Goal: Task Accomplishment & Management: Complete application form

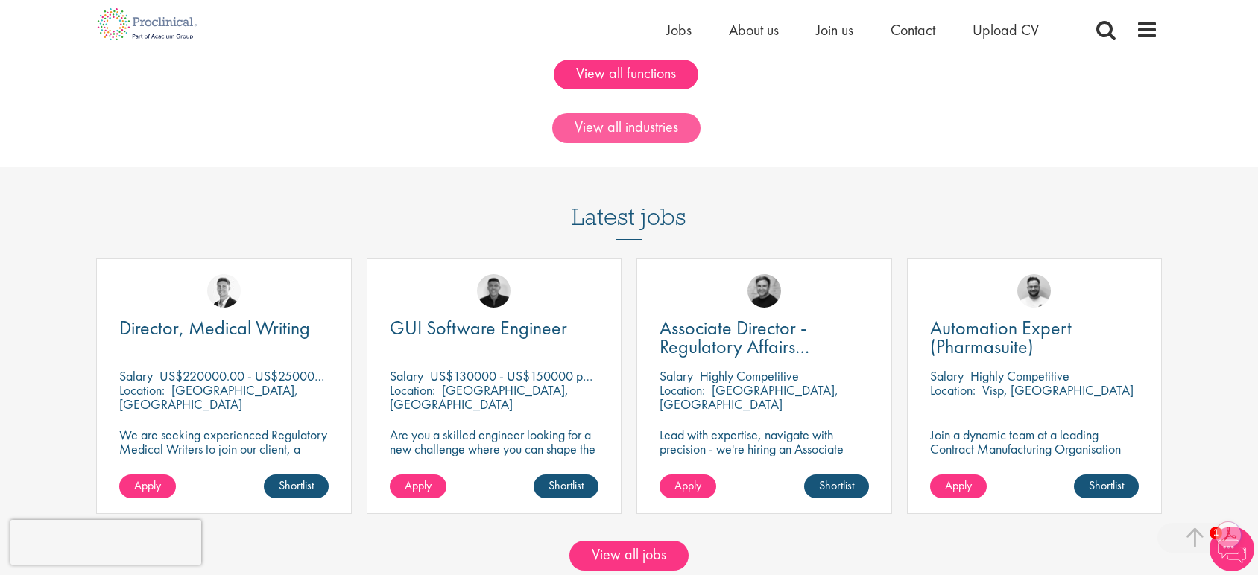
scroll to position [1159, 0]
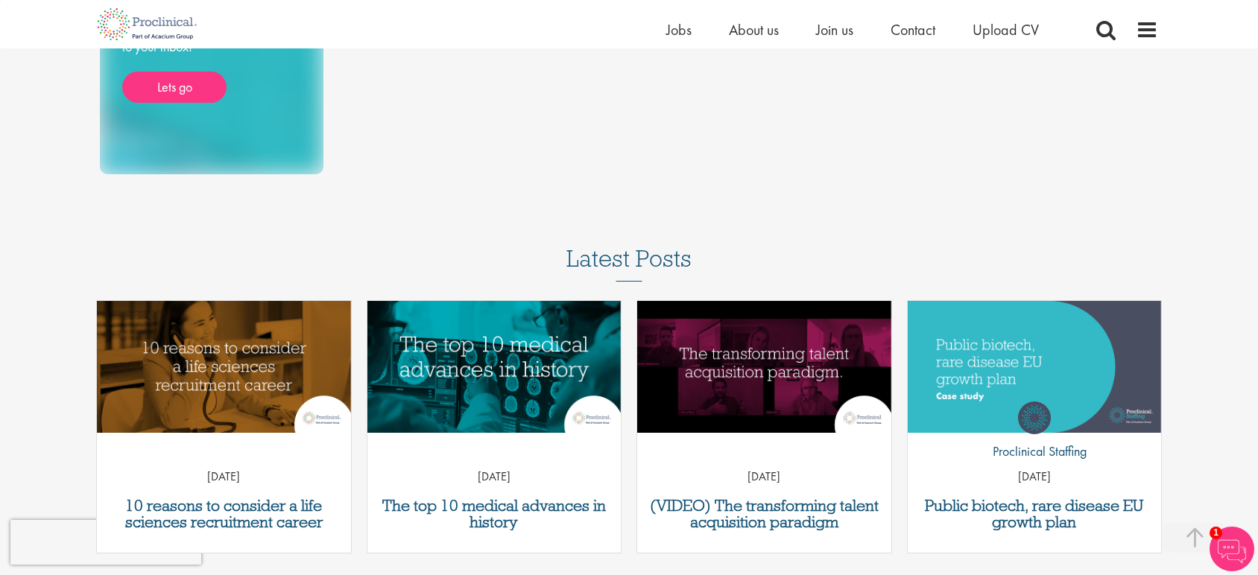
scroll to position [342, 0]
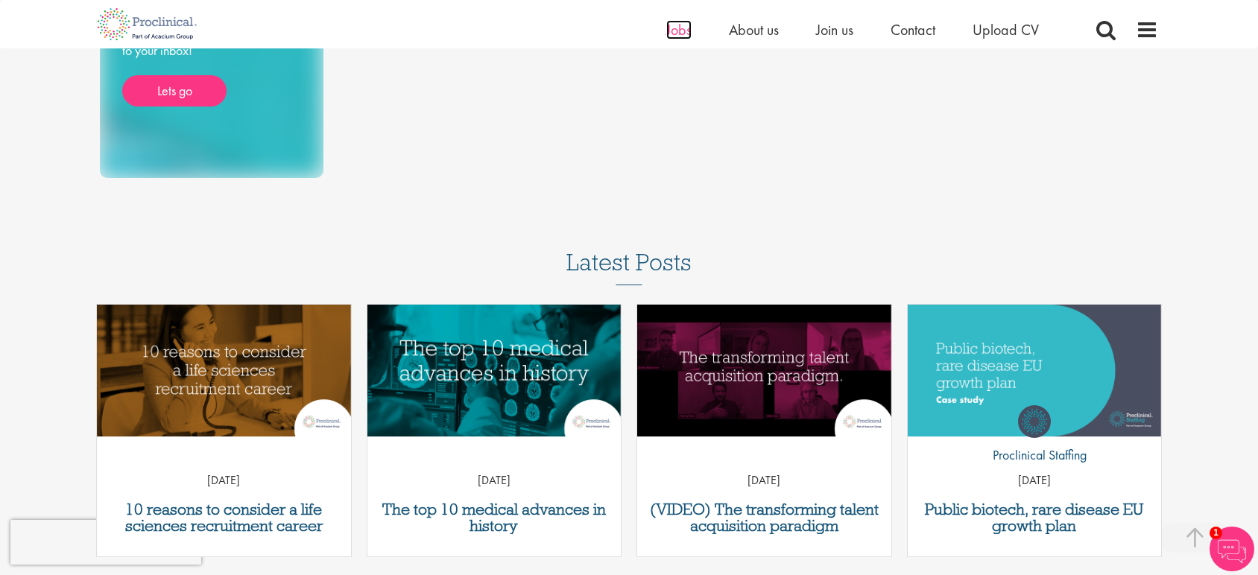
click at [680, 22] on span "Jobs" at bounding box center [678, 29] width 25 height 19
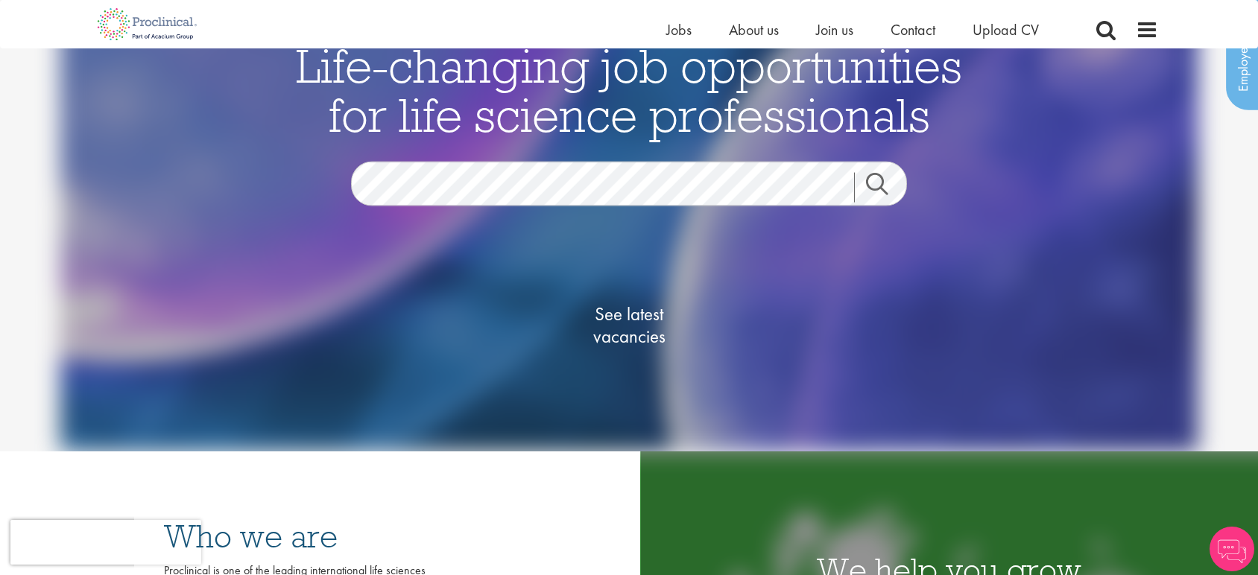
scroll to position [179, 0]
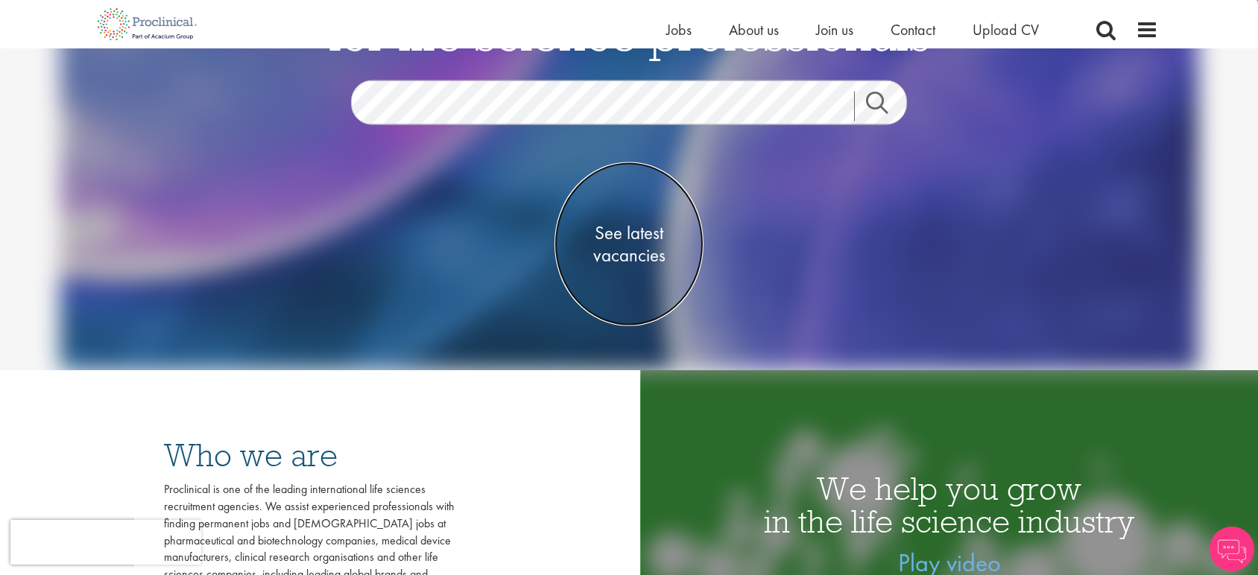
click at [612, 238] on span "See latest vacancies" at bounding box center [628, 243] width 149 height 45
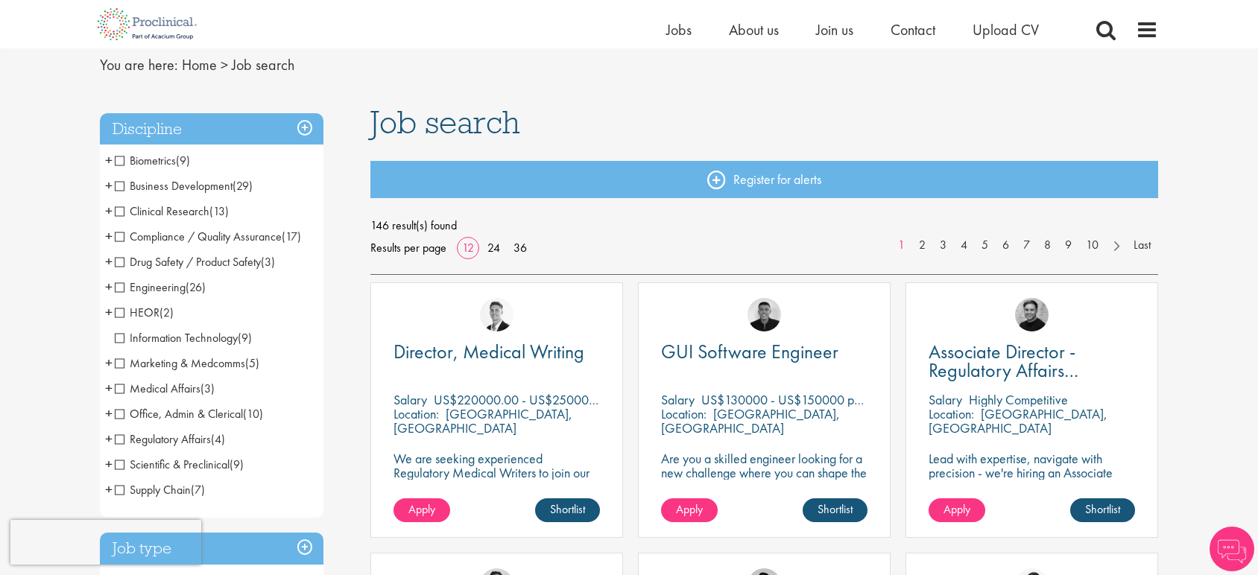
scroll to position [57, 0]
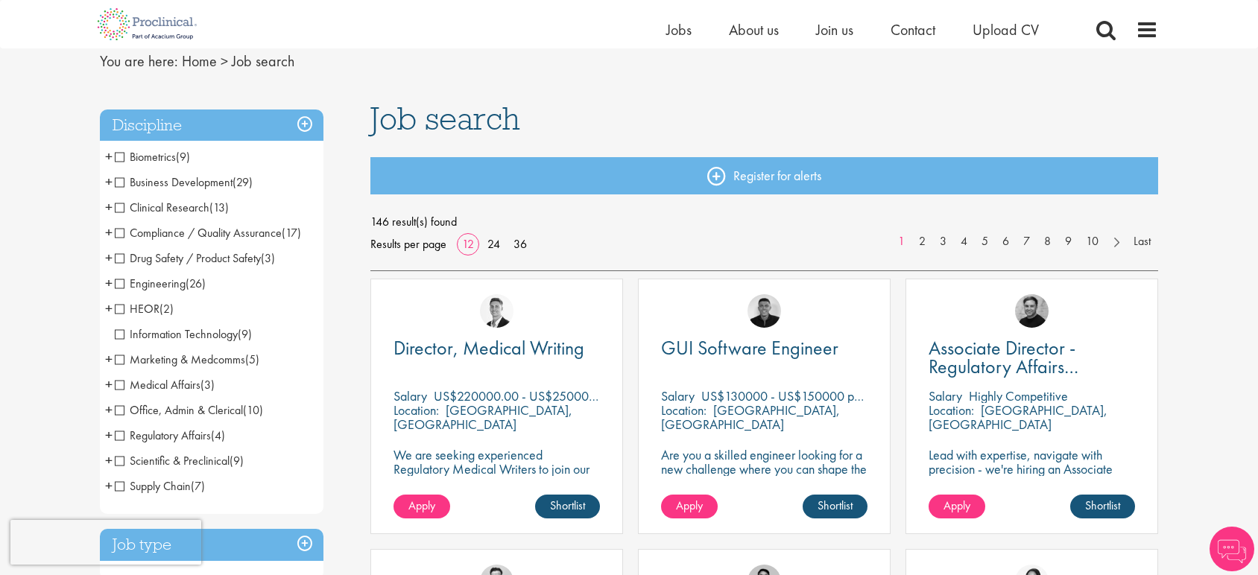
click at [118, 232] on span "Compliance / Quality Assurance" at bounding box center [198, 233] width 167 height 16
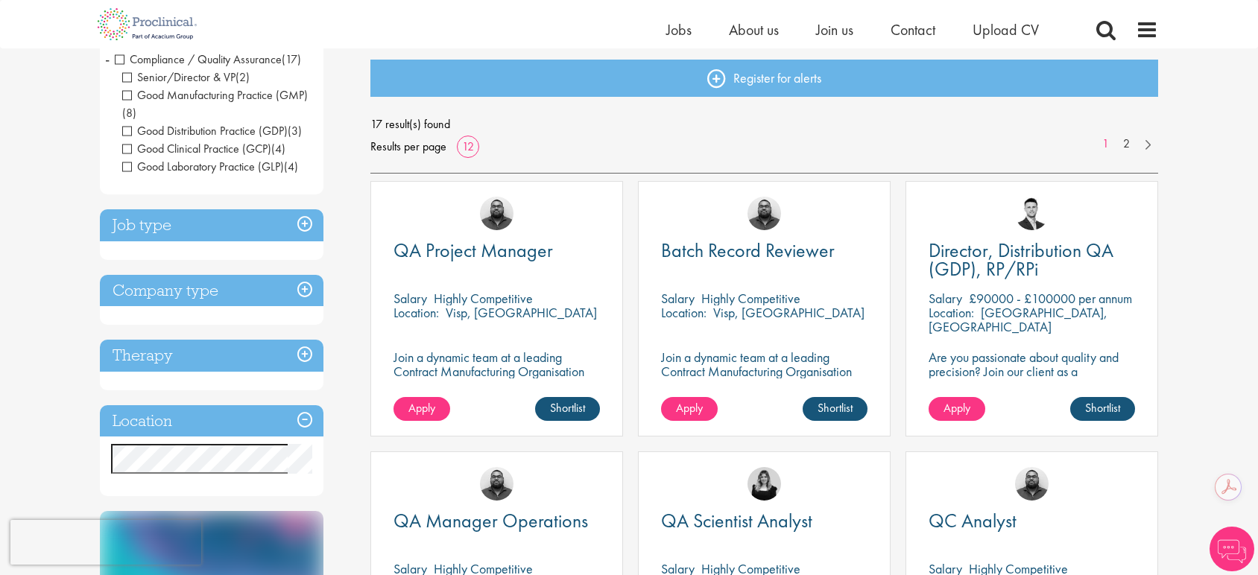
scroll to position [154, 0]
click at [302, 221] on h3 "Job type" at bounding box center [212, 226] width 224 height 32
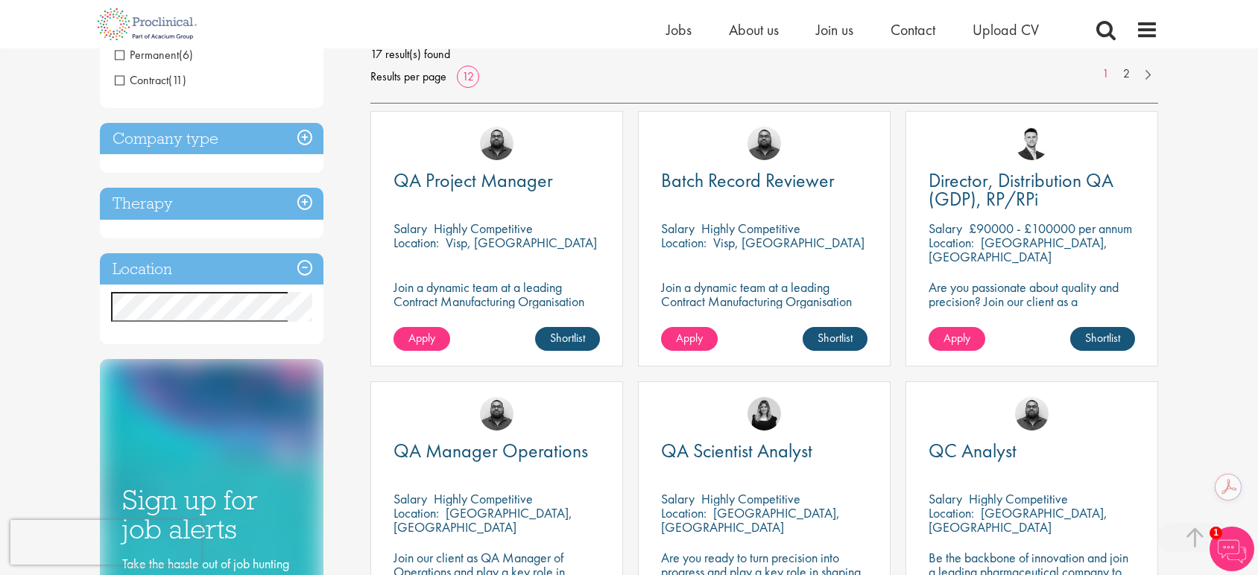
scroll to position [0, 0]
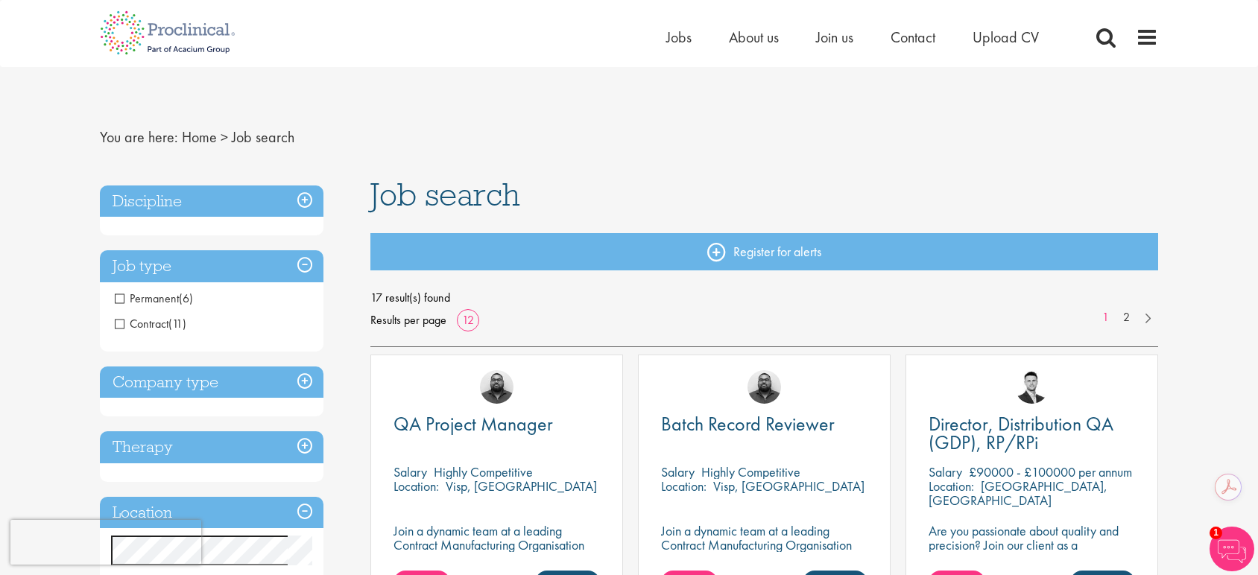
click at [303, 200] on h3 "Discipline" at bounding box center [212, 202] width 224 height 32
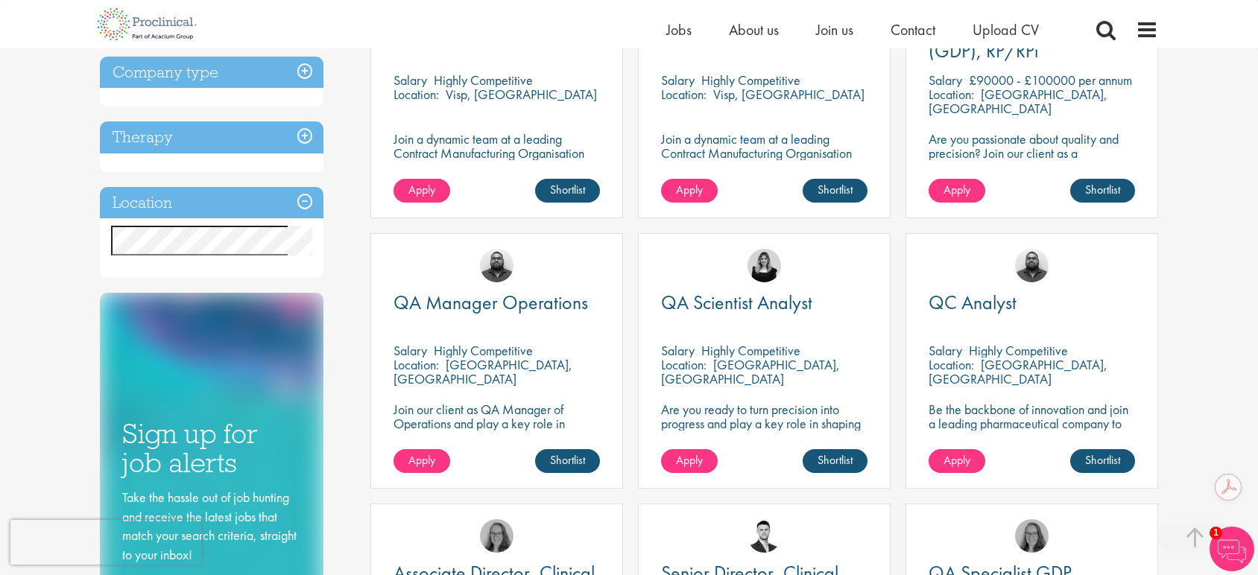
scroll to position [350, 0]
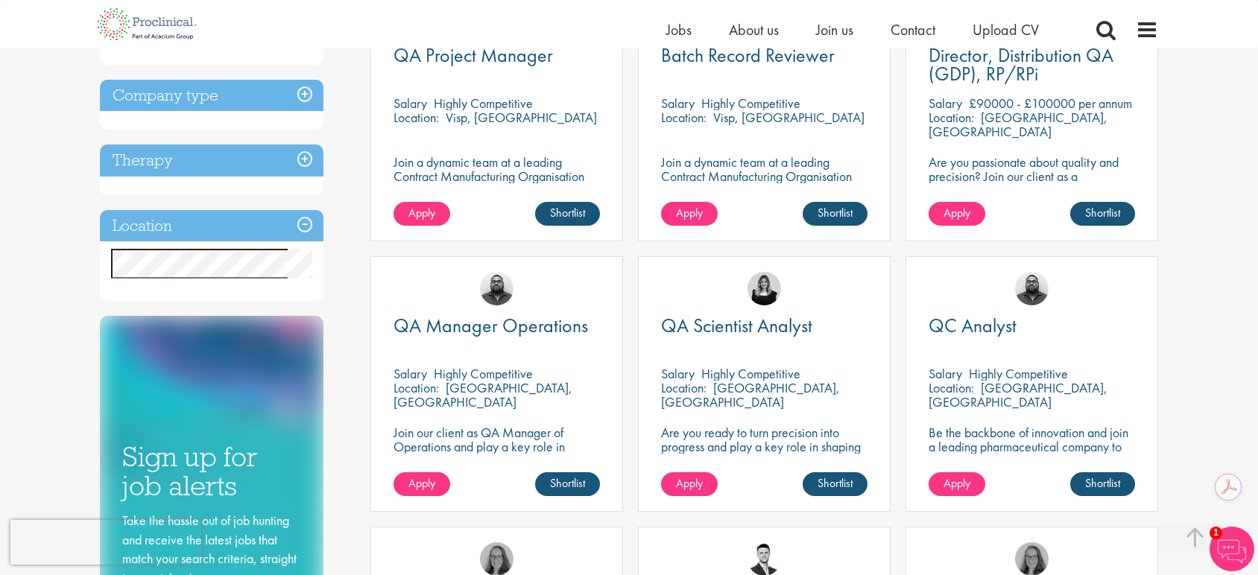
click at [301, 229] on h3 "Location" at bounding box center [212, 226] width 224 height 32
click at [304, 225] on h3 "Location" at bounding box center [212, 226] width 224 height 32
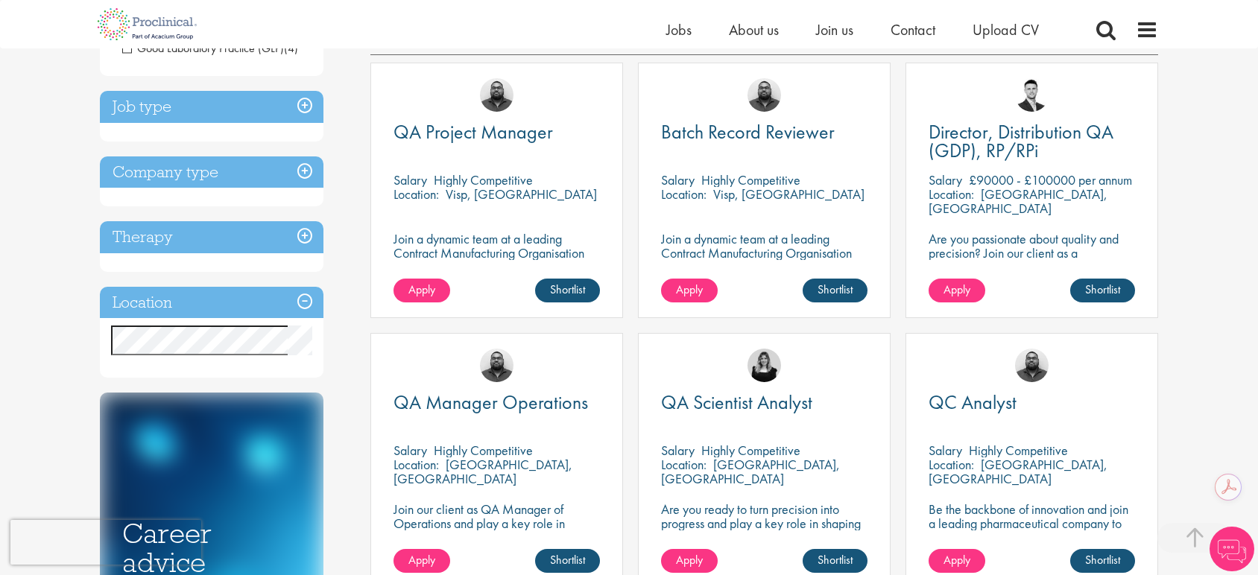
scroll to position [276, 0]
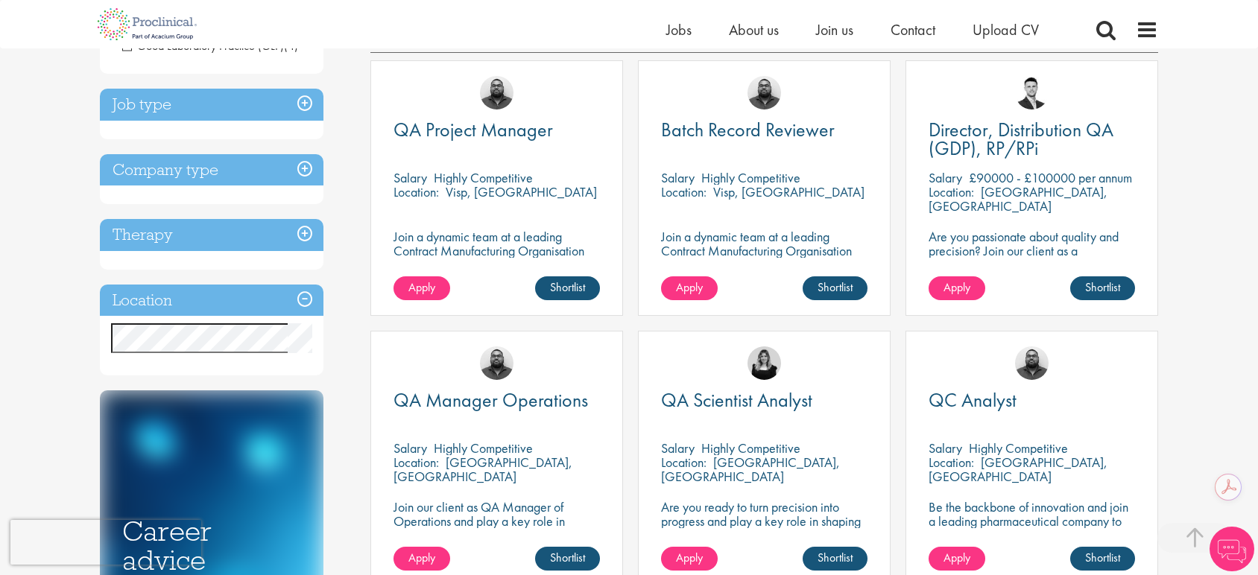
click at [306, 298] on h3 "Location" at bounding box center [212, 301] width 224 height 32
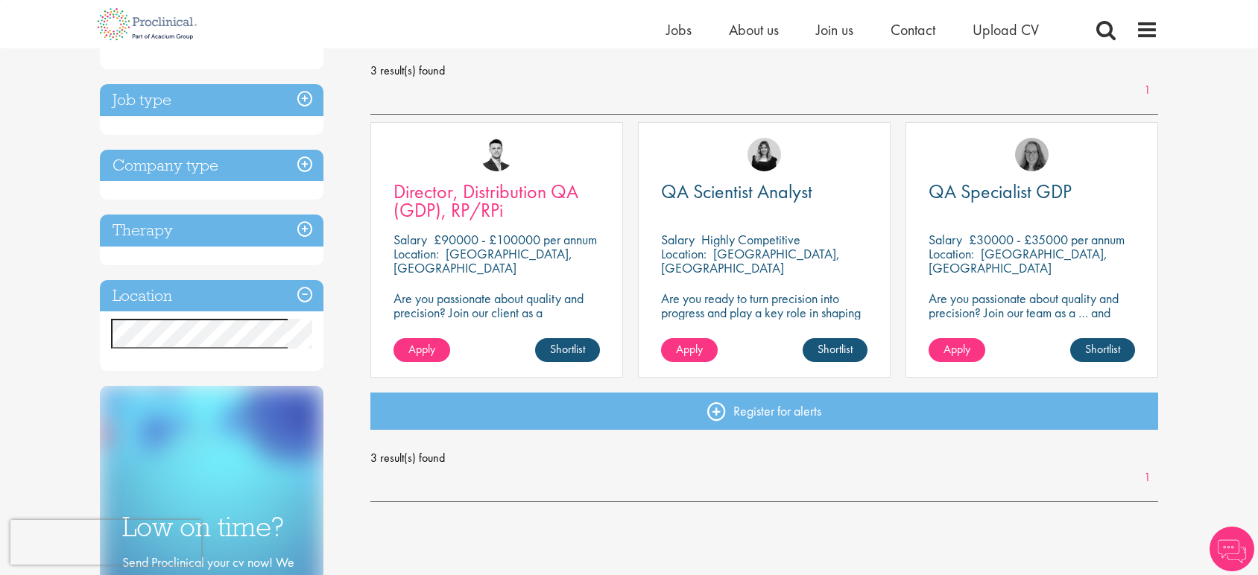
scroll to position [218, 0]
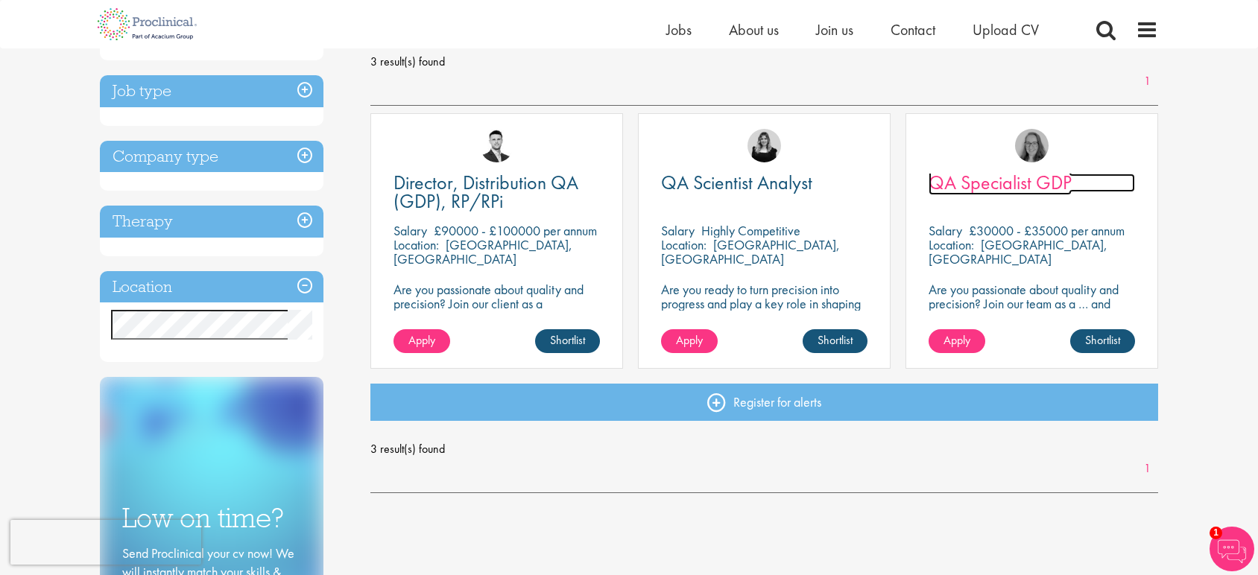
click at [1013, 190] on span "QA Specialist GDP" at bounding box center [999, 182] width 143 height 25
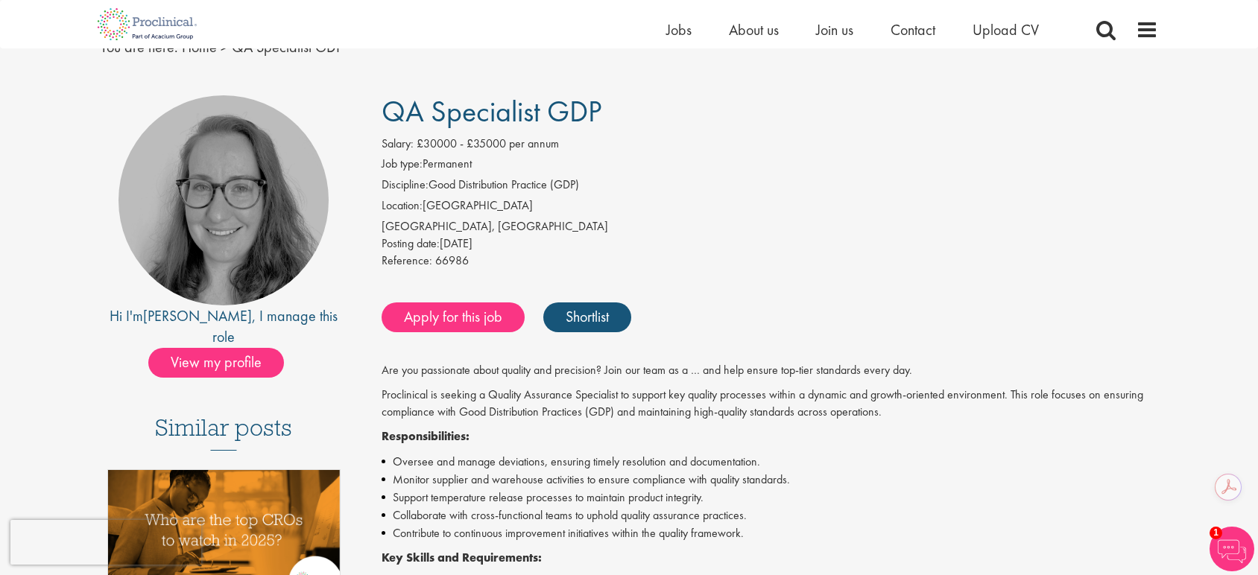
scroll to position [54, 0]
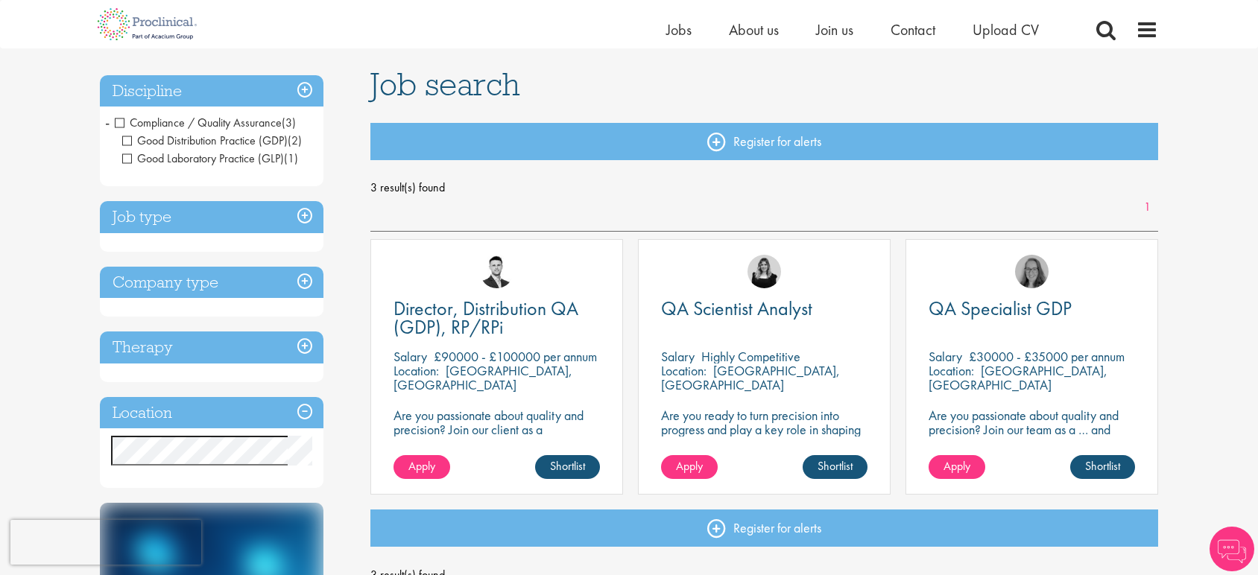
click at [995, 389] on div "Location: Bedfordshire, England" at bounding box center [1031, 379] width 206 height 30
click at [984, 303] on span "QA Specialist GDP" at bounding box center [999, 308] width 143 height 25
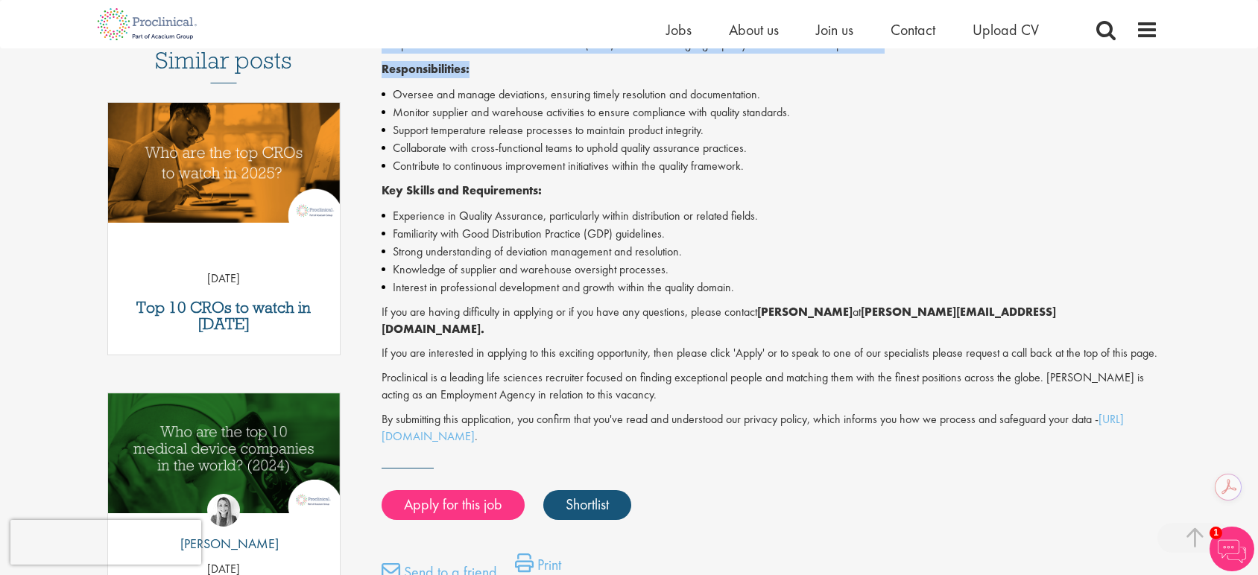
scroll to position [399, 0]
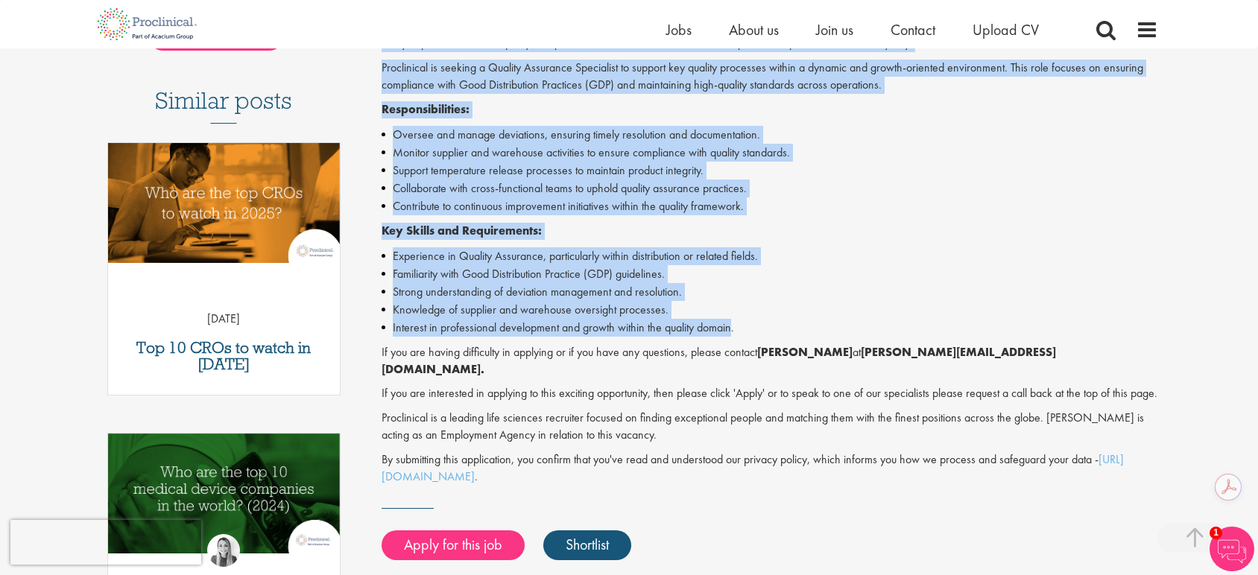
drag, startPoint x: 381, startPoint y: 253, endPoint x: 731, endPoint y: 331, distance: 357.9
click at [731, 331] on div "Are you passionate about quality and precision? Join our team as a … and help e…" at bounding box center [769, 260] width 777 height 450
copy div "Are you passionate about quality and precision? Join our team as a … and help e…"
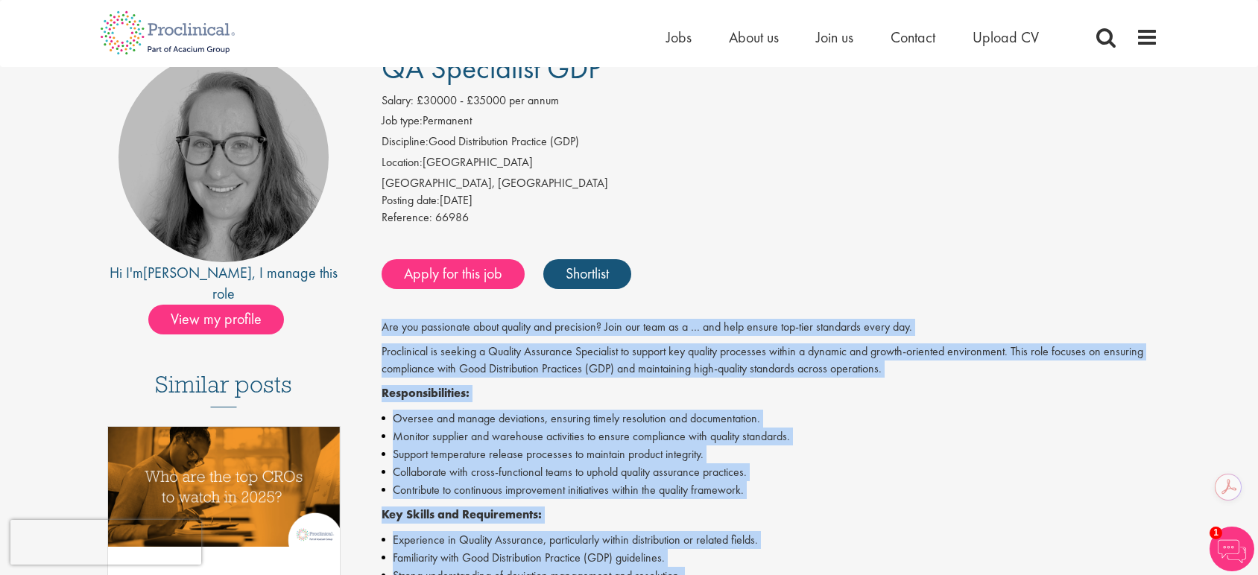
scroll to position [0, 0]
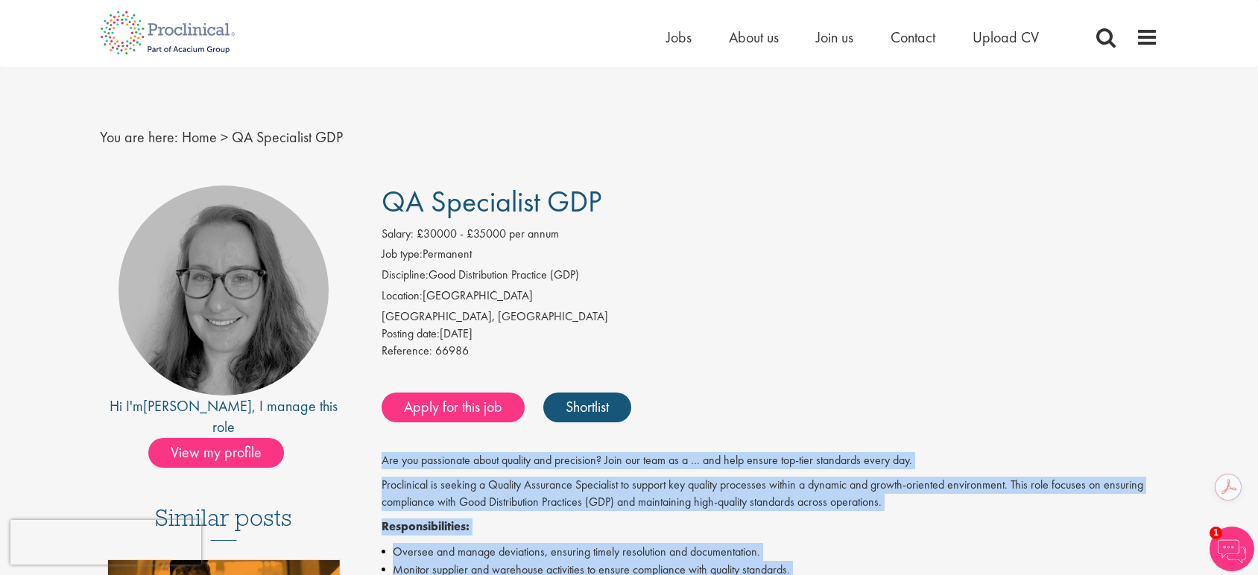
drag, startPoint x: 608, startPoint y: 201, endPoint x: 364, endPoint y: 194, distance: 243.8
copy span "QA Specialist GDP"
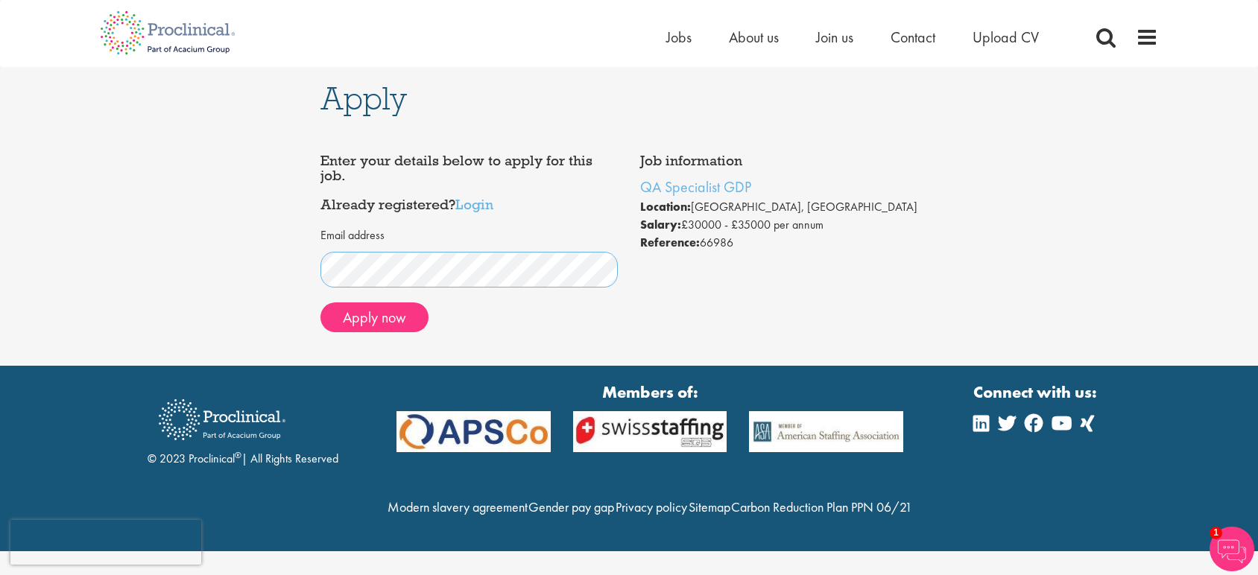
scroll to position [7, 0]
click at [386, 303] on button "Apply now" at bounding box center [374, 318] width 108 height 30
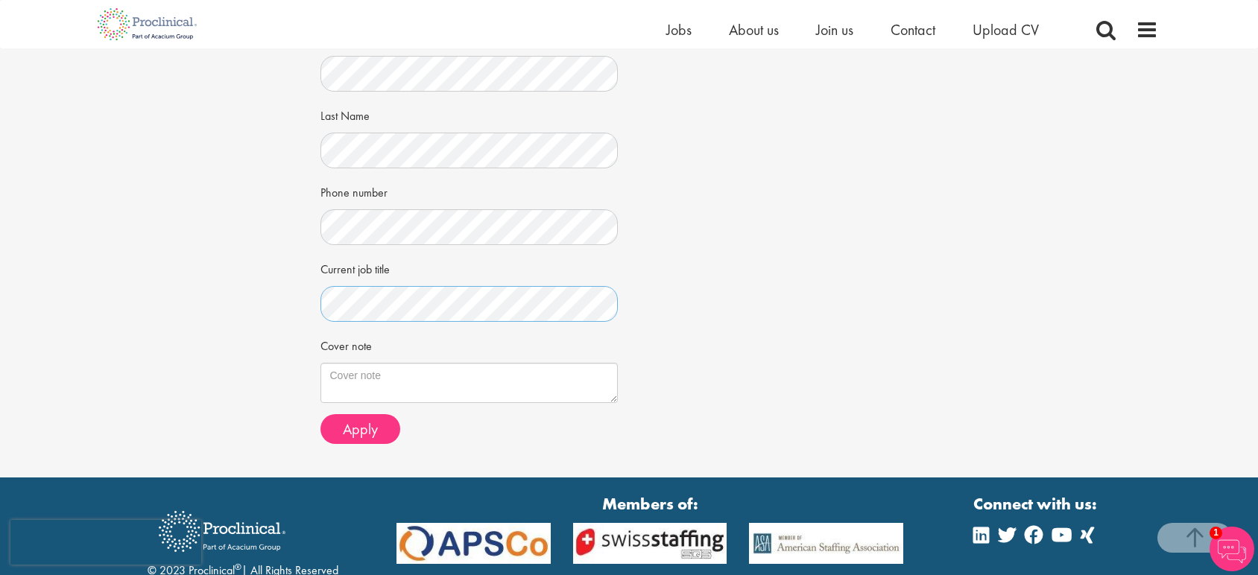
scroll to position [300, 0]
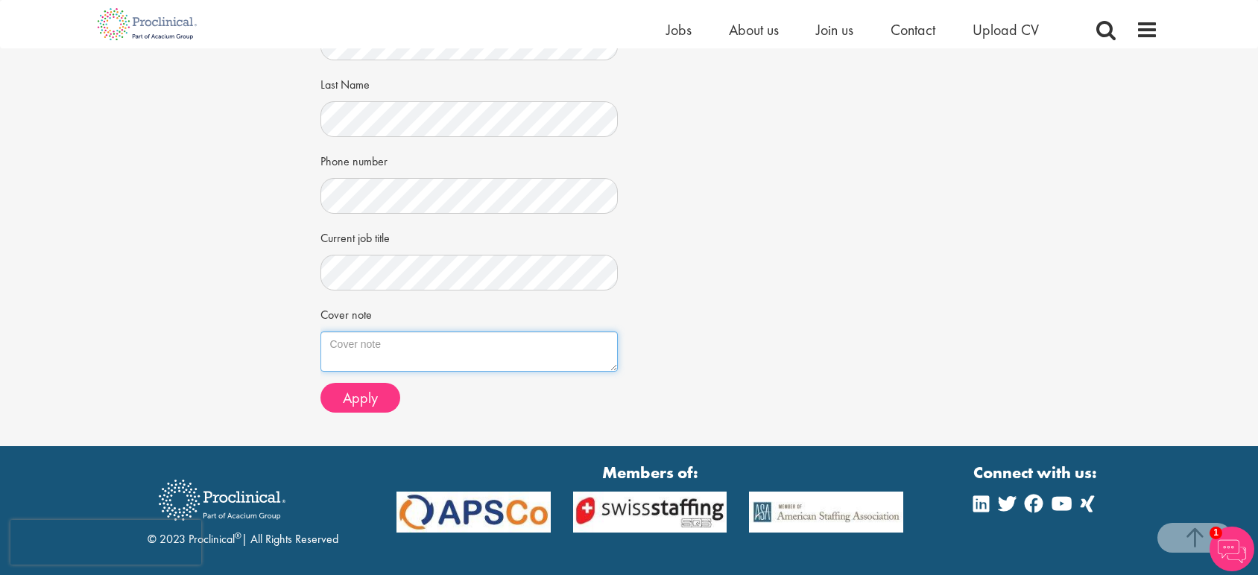
click at [414, 364] on textarea "Cover note" at bounding box center [469, 352] width 298 height 40
paste textarea "I am excited to apply for the Quality Assurance Specialist role at Proclinical.…"
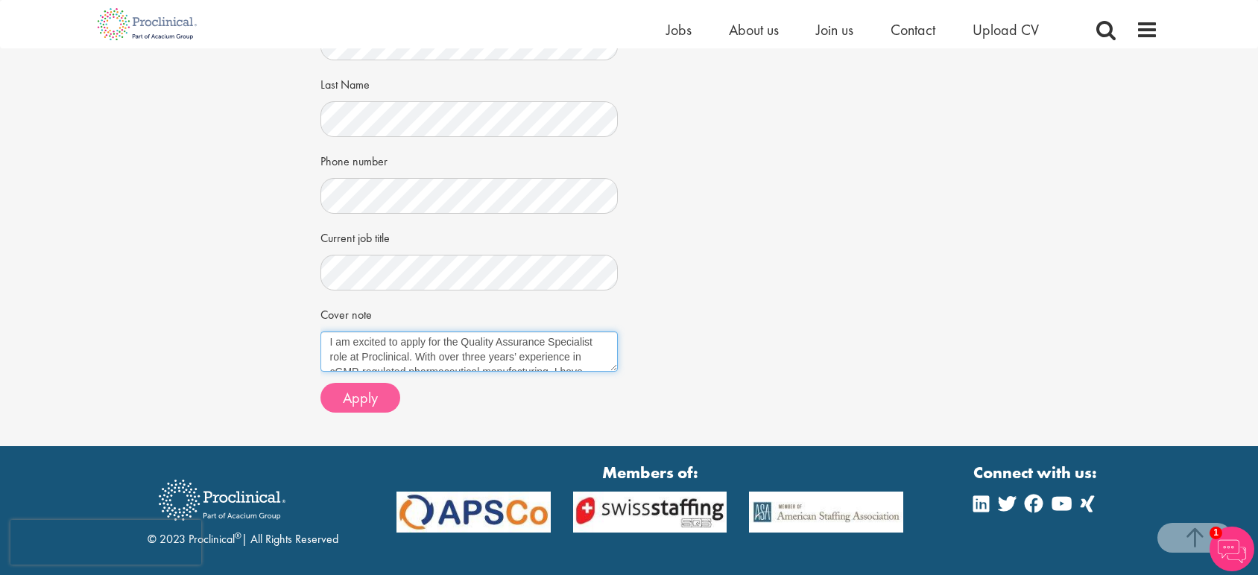
type textarea "I am excited to apply for the Quality Assurance Specialist role at Proclinical.…"
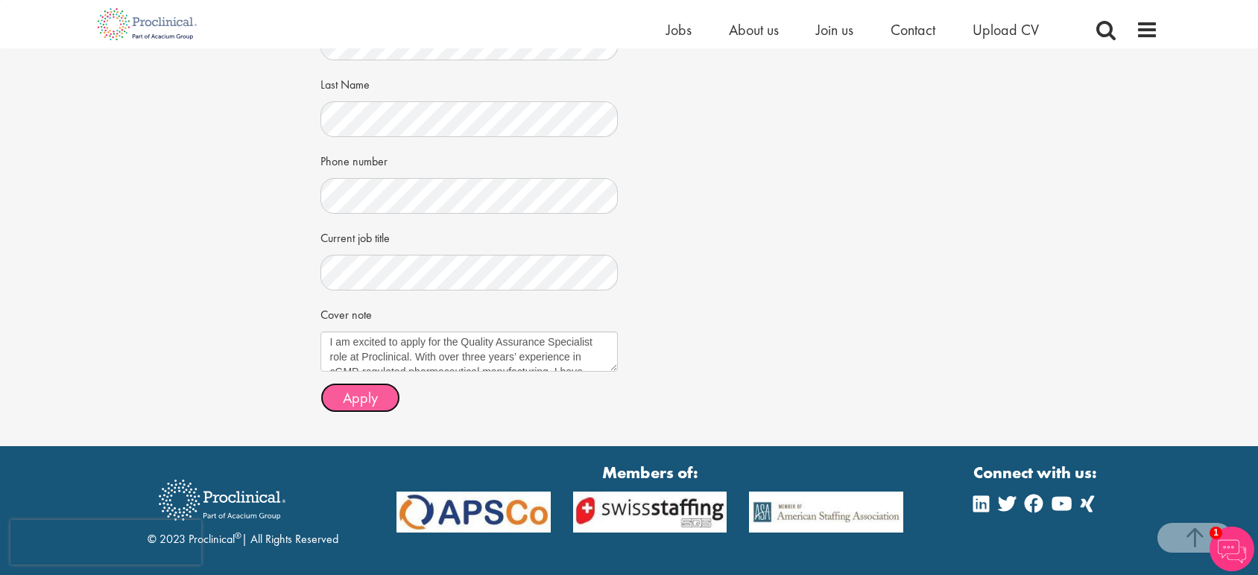
click at [381, 395] on button "Apply" at bounding box center [360, 398] width 80 height 30
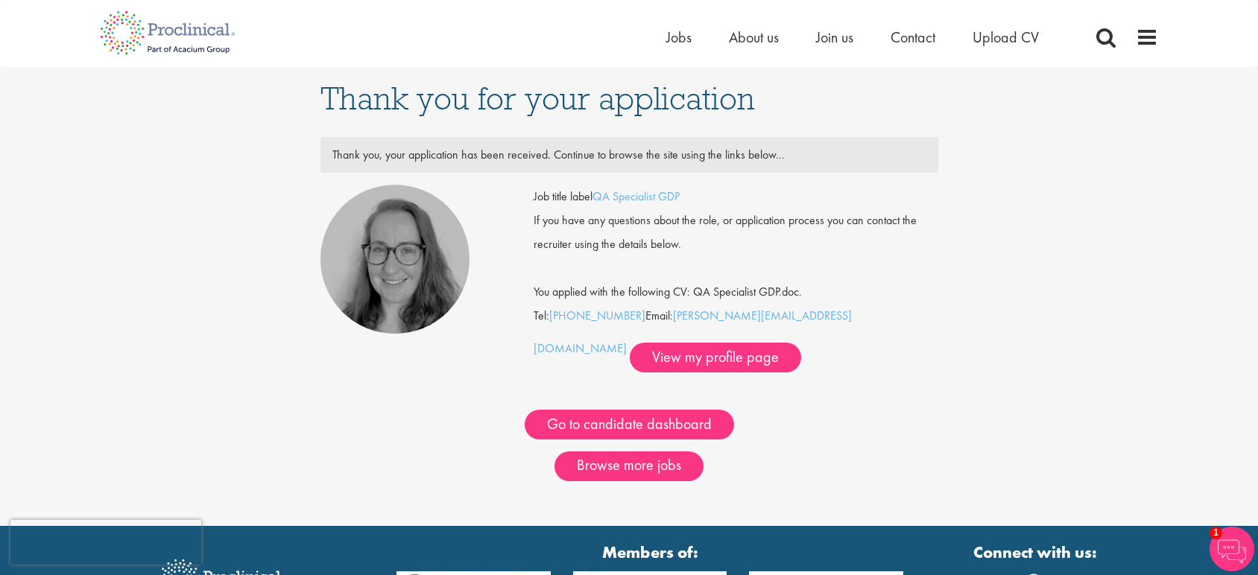
click at [823, 388] on div "Go to candidate dashboard" at bounding box center [629, 406] width 640 height 67
drag, startPoint x: 785, startPoint y: 315, endPoint x: 670, endPoint y: 318, distance: 115.5
click at [670, 318] on div "Job title label QA Specialist GDP If you have any questions about the role, or …" at bounding box center [735, 279] width 405 height 188
copy link "i.aymes@proclinical.com"
